Goal: Task Accomplishment & Management: Complete application form

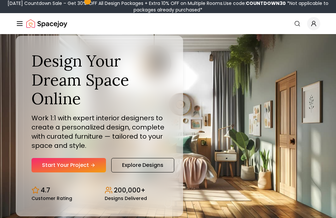
click at [53, 173] on link "Start Your Project" at bounding box center [69, 165] width 75 height 14
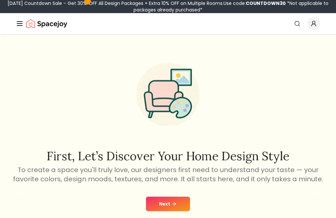
scroll to position [24, 0]
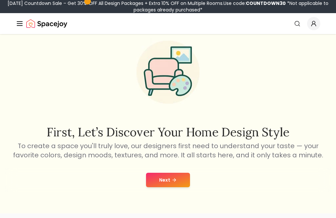
click at [151, 184] on button "Next" at bounding box center [168, 180] width 44 height 14
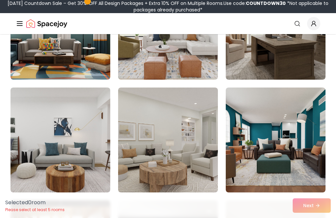
scroll to position [1121, 0]
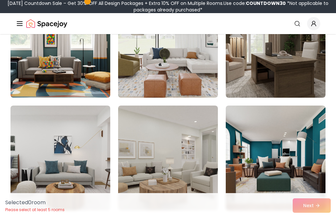
click at [300, 85] on img at bounding box center [276, 45] width 100 height 105
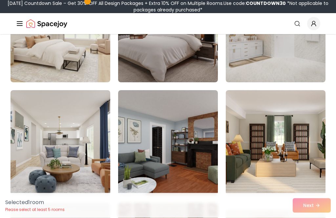
scroll to position [1645, 0]
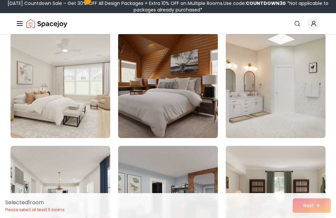
click at [144, 78] on img at bounding box center [168, 85] width 100 height 105
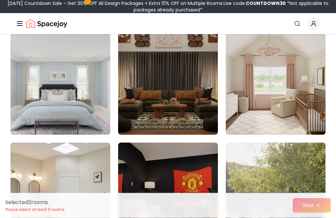
scroll to position [1874, 0]
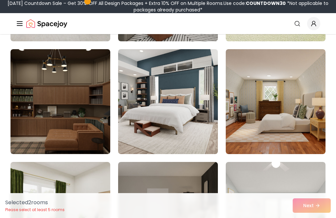
click at [26, 112] on img at bounding box center [61, 101] width 100 height 105
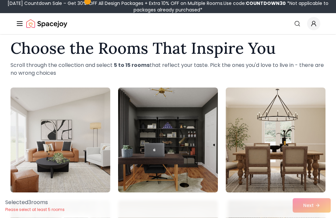
scroll to position [10, 0]
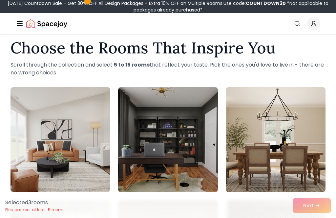
click at [131, 142] on img at bounding box center [168, 139] width 100 height 105
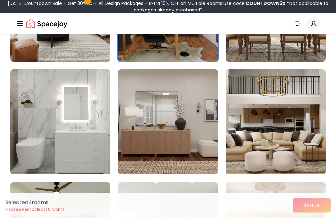
scroll to position [140, 0]
click at [27, 131] on img at bounding box center [61, 122] width 100 height 105
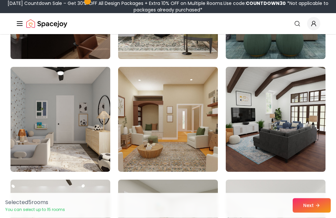
scroll to position [821, 0]
click at [314, 213] on button "Next" at bounding box center [312, 206] width 38 height 14
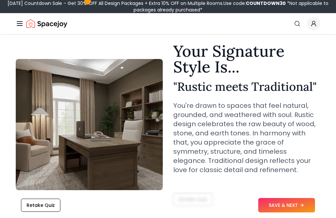
scroll to position [20, 0]
